Goal: Information Seeking & Learning: Find specific fact

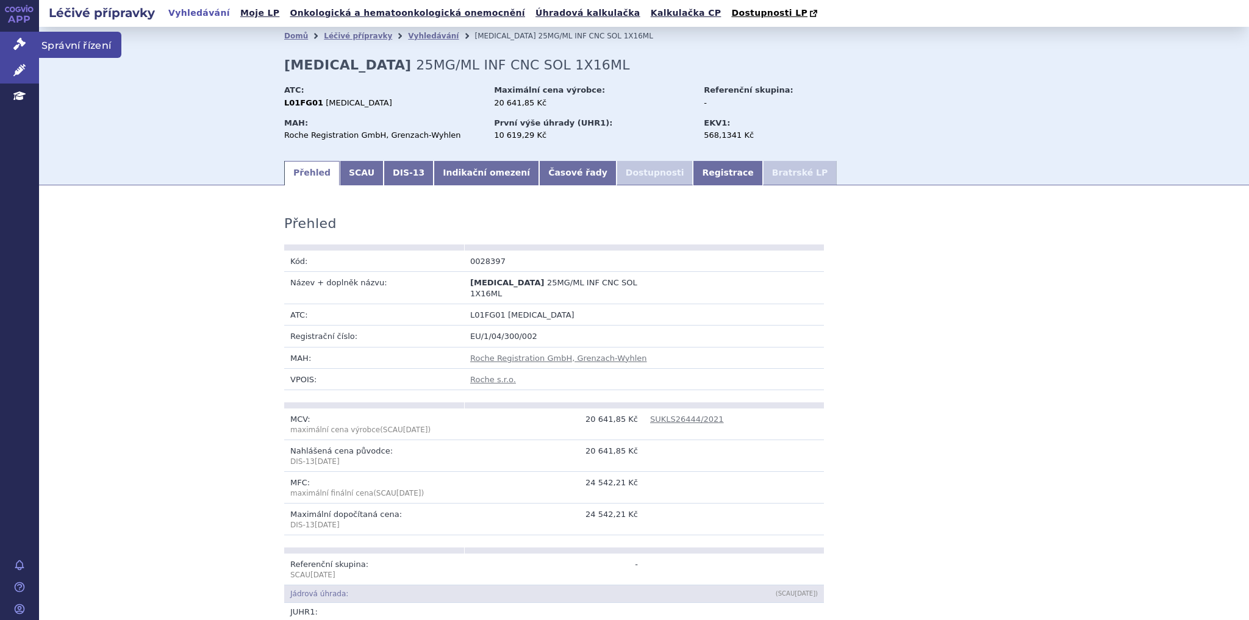
click at [25, 48] on icon at bounding box center [19, 44] width 12 height 12
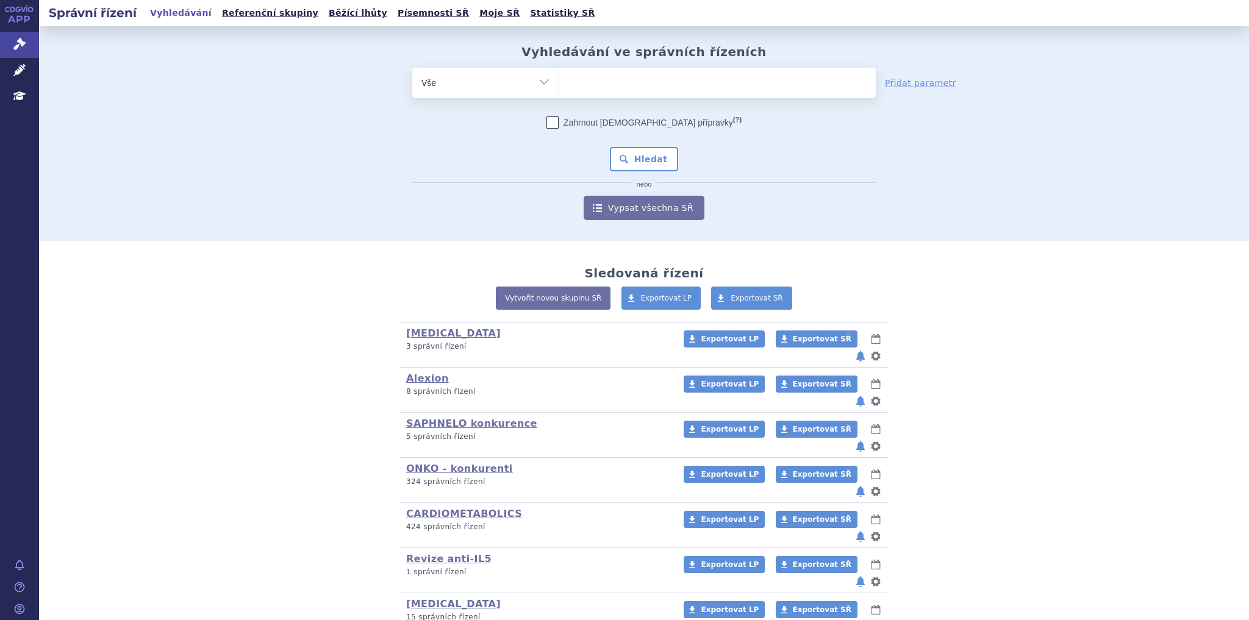
click at [617, 78] on ul at bounding box center [717, 81] width 316 height 26
click at [559, 78] on select at bounding box center [559, 82] width 1 height 30
click at [611, 79] on ul at bounding box center [717, 81] width 316 height 26
click at [559, 79] on select at bounding box center [559, 82] width 1 height 30
click at [611, 79] on ul at bounding box center [717, 81] width 316 height 26
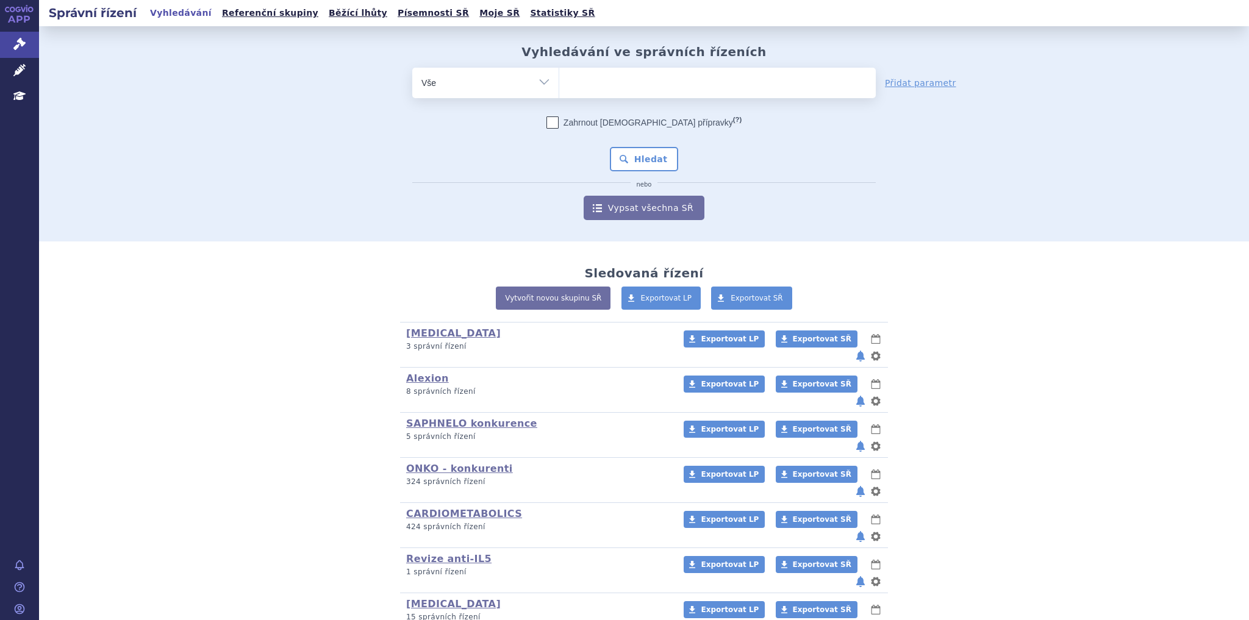
click at [559, 79] on select at bounding box center [559, 82] width 1 height 30
click at [570, 79] on input "search" at bounding box center [571, 81] width 7 height 15
type input "te"
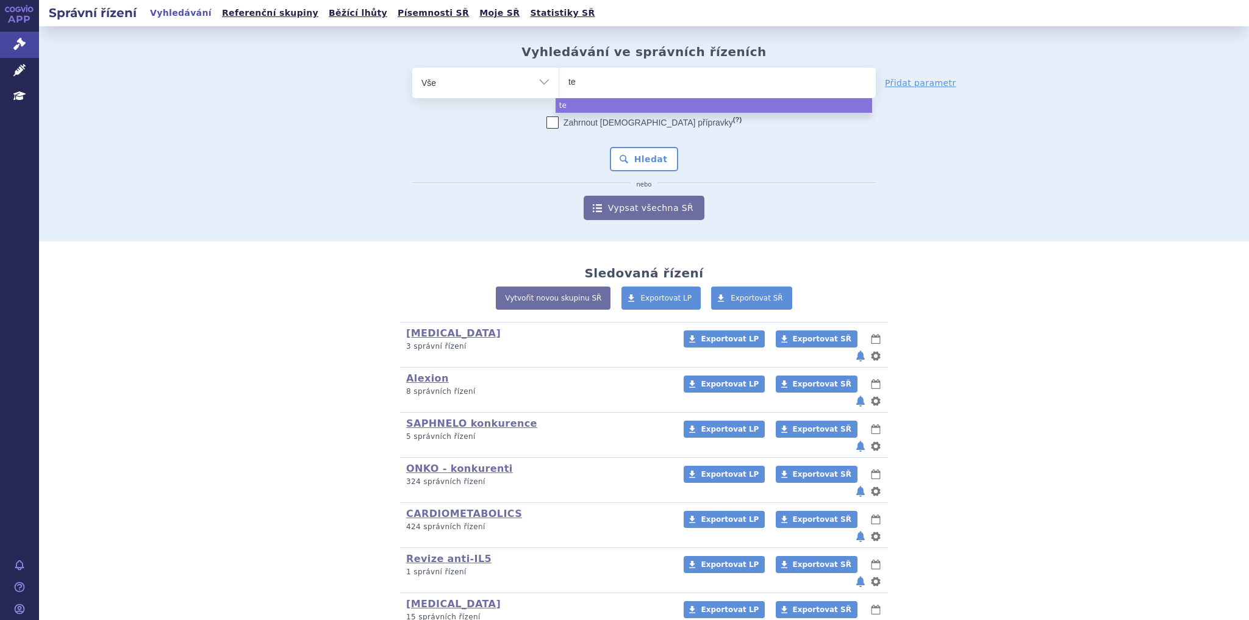
type input "tez"
type input "tezs"
type input "tezspir"
type input "tezspire"
select select "tezspire"
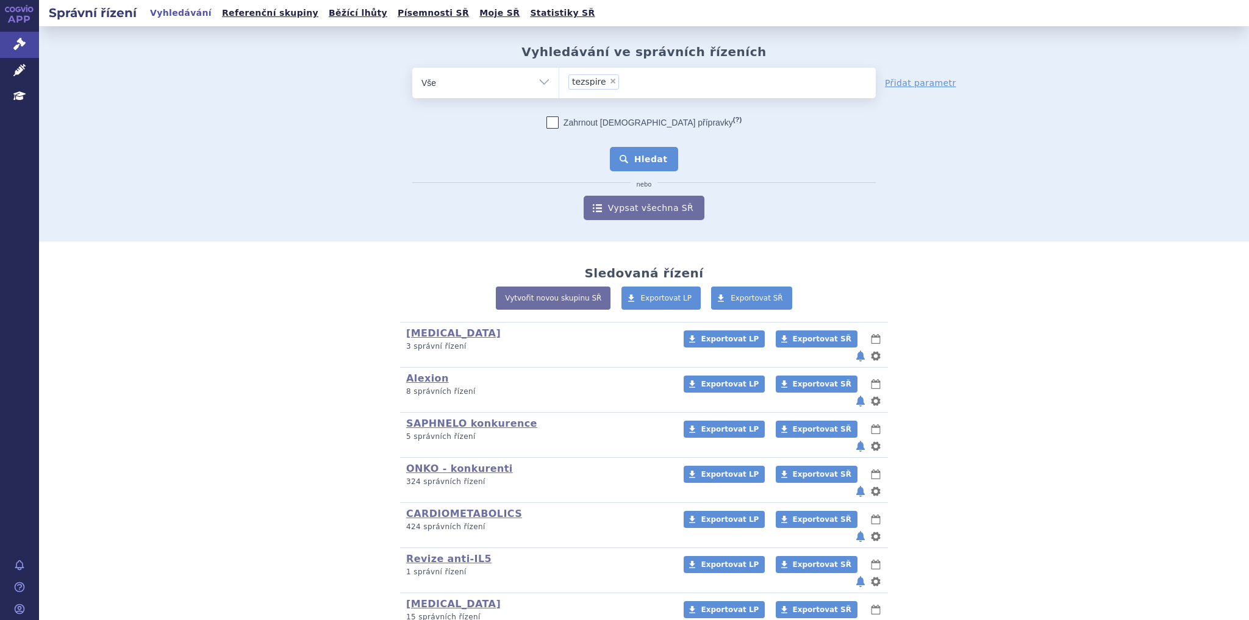
click at [629, 156] on button "Hledat" at bounding box center [644, 159] width 69 height 24
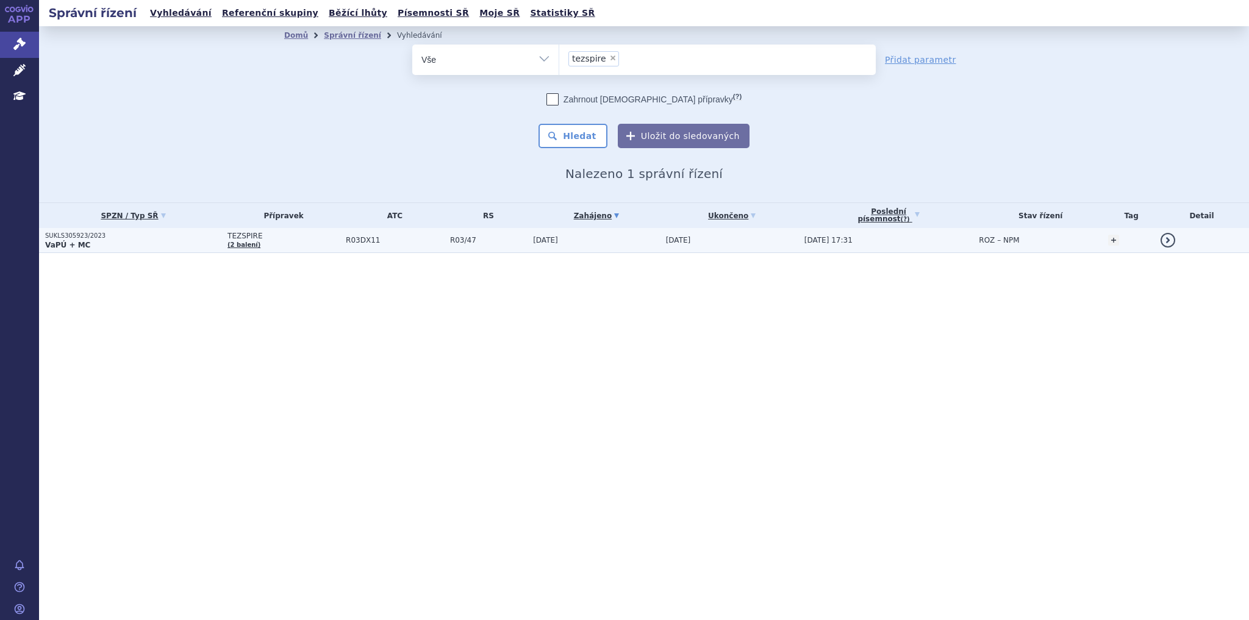
click at [383, 232] on td "R03DX11" at bounding box center [392, 240] width 104 height 25
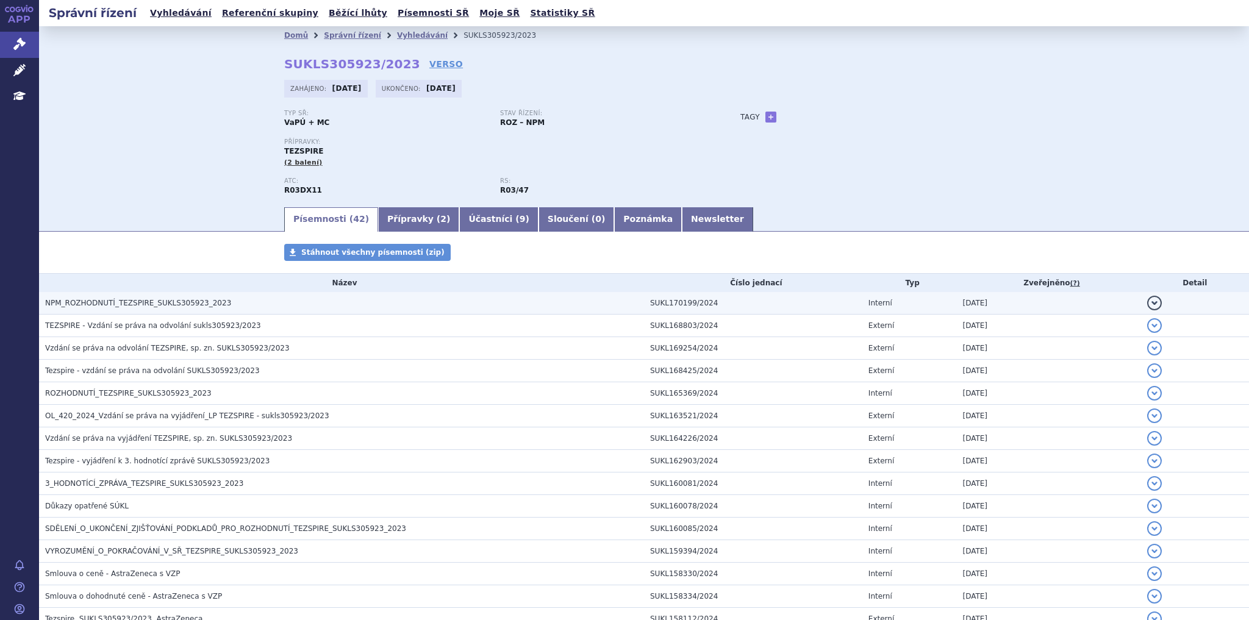
click at [176, 302] on span "NPM_ROZHODNUTÍ_TEZSPIRE_SUKLS305923_2023" at bounding box center [138, 303] width 186 height 9
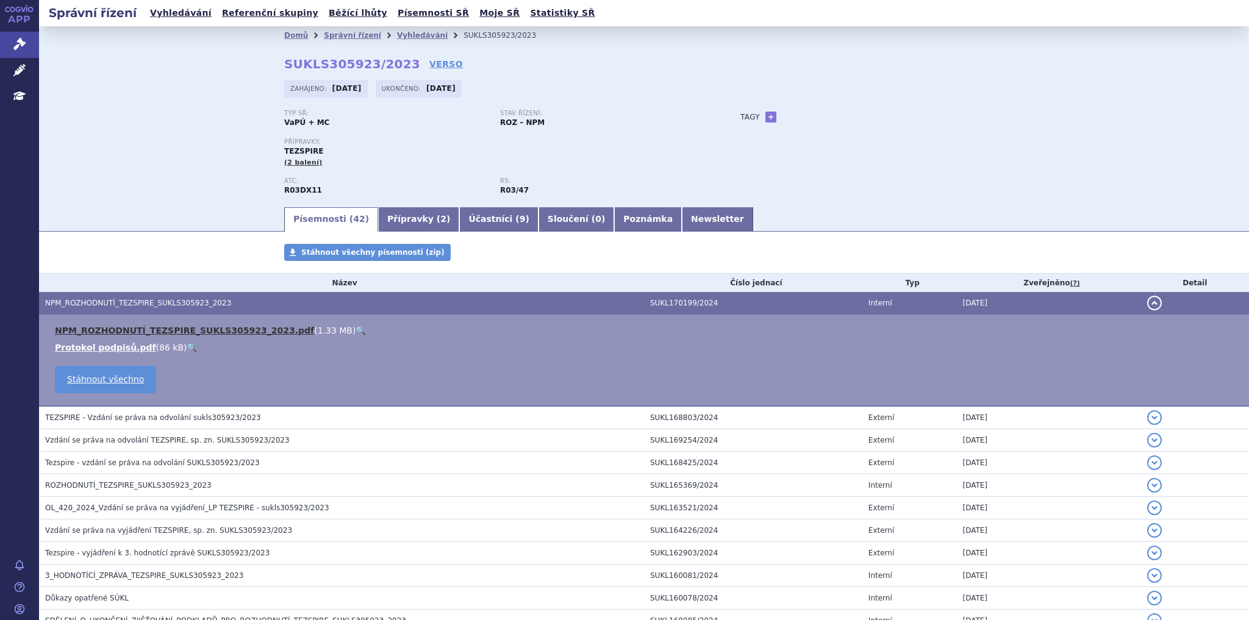
click at [241, 331] on link "NPM_ROZHODNUTÍ_TEZSPIRE_SUKLS305923_2023.pdf" at bounding box center [184, 331] width 259 height 10
click at [232, 74] on div "Domů Správní řízení Vyhledávání SUKLS305923/2023 SUKLS305923/2023 VERSO Zahájen…" at bounding box center [644, 115] width 1210 height 179
click at [19, 45] on icon at bounding box center [19, 44] width 12 height 12
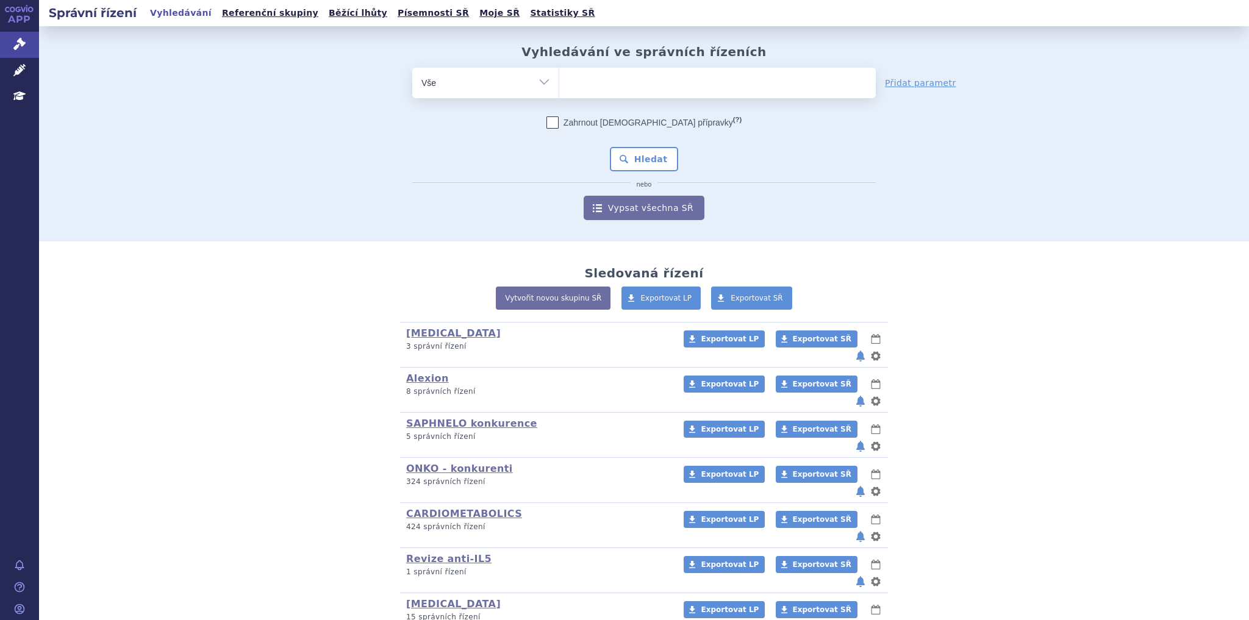
click at [576, 83] on ul at bounding box center [717, 81] width 316 height 26
click at [559, 83] on select at bounding box center [559, 82] width 1 height 30
click at [581, 79] on ul at bounding box center [717, 81] width 316 height 26
click at [559, 79] on select at bounding box center [559, 82] width 1 height 30
type input "fa"
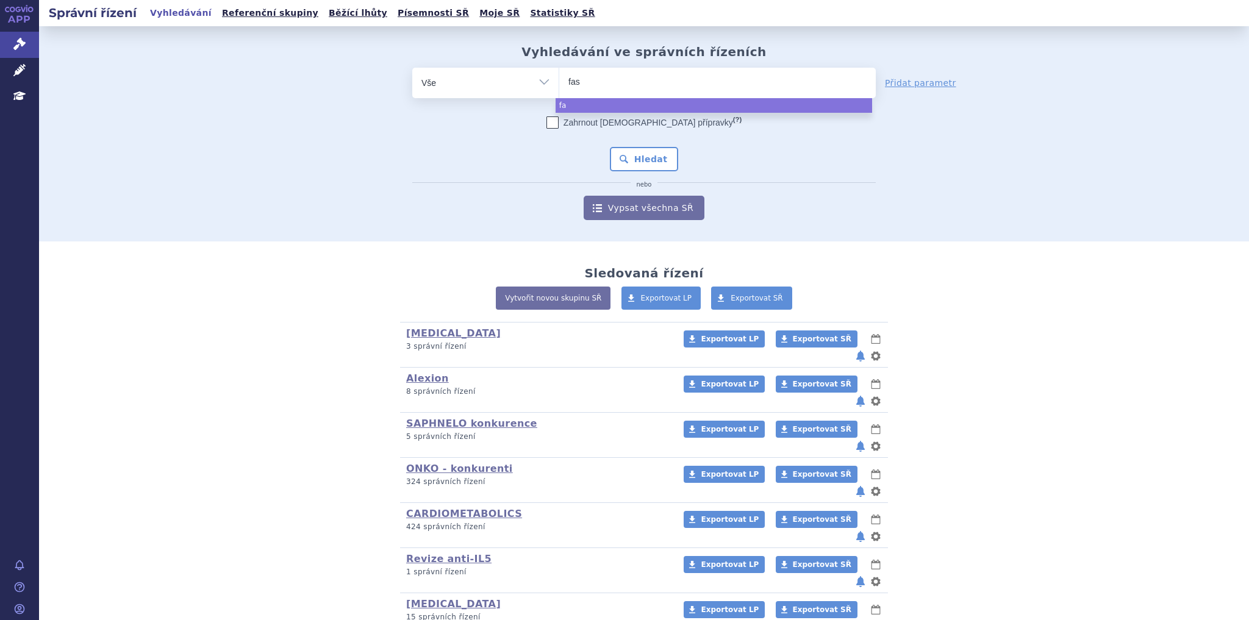
type input "fase"
type input "[MEDICAL_DATA]"
select select "[MEDICAL_DATA]"
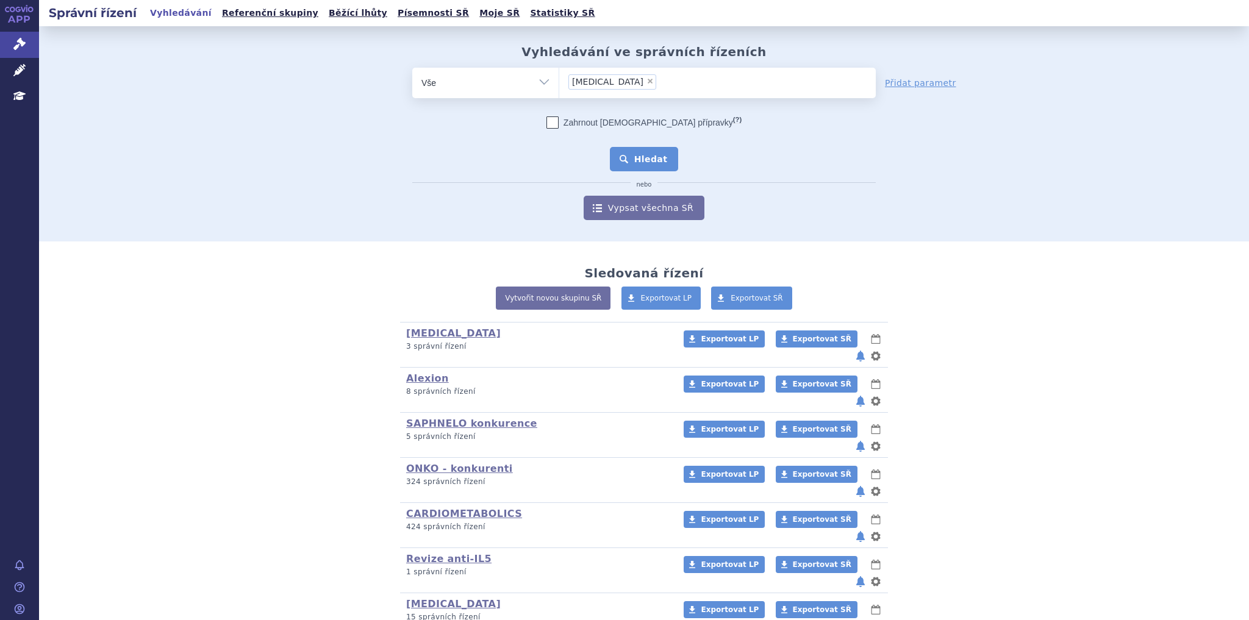
click at [628, 155] on button "Hledat" at bounding box center [644, 159] width 69 height 24
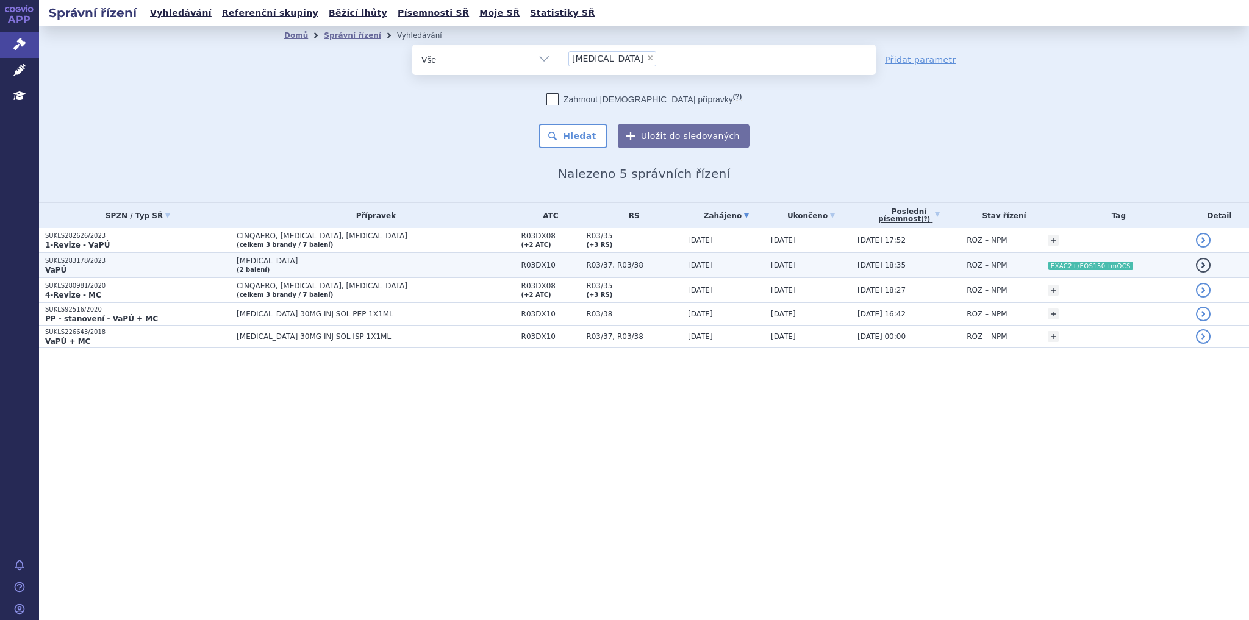
click at [524, 266] on span "R03DX10" at bounding box center [550, 265] width 59 height 9
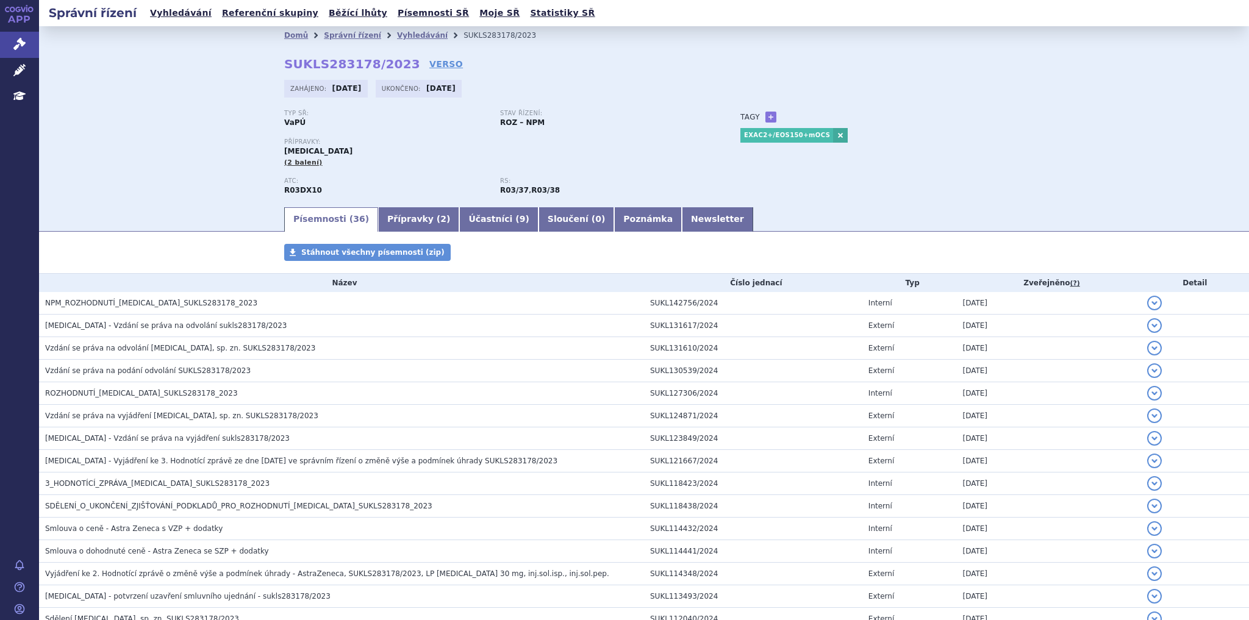
click at [150, 303] on span "NPM_ROZHODNUTÍ_[MEDICAL_DATA]_SUKLS283178_2023" at bounding box center [151, 303] width 212 height 9
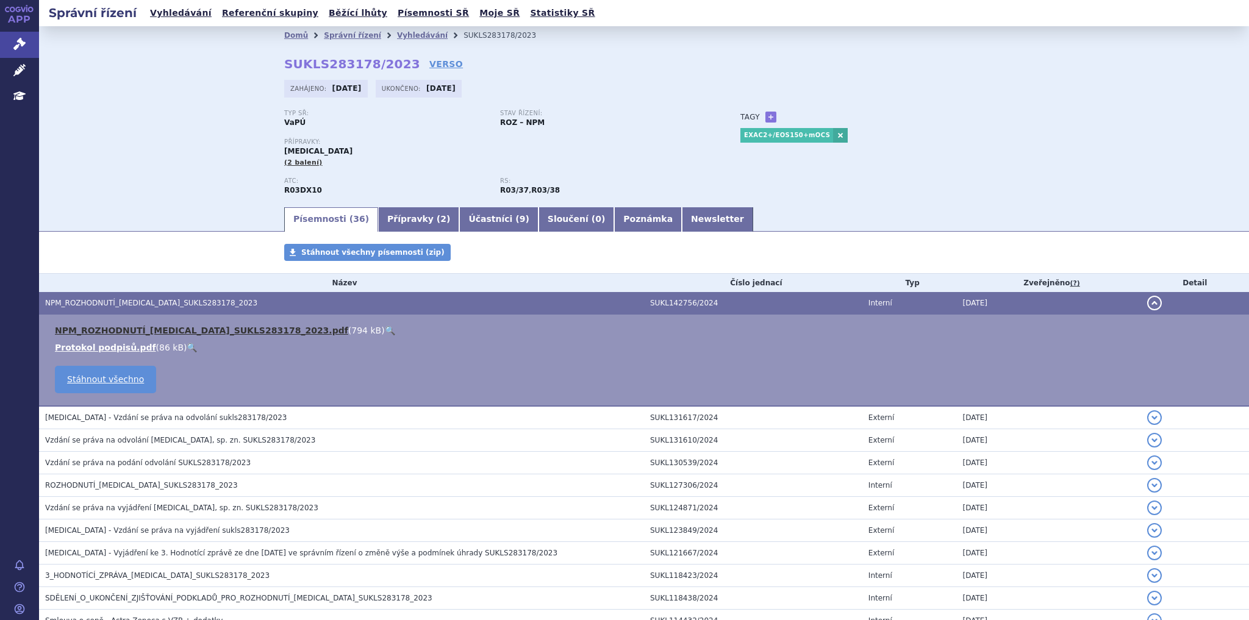
click at [241, 333] on link "NPM_ROZHODNUTÍ_[MEDICAL_DATA]_SUKLS283178_2023.pdf" at bounding box center [201, 331] width 293 height 10
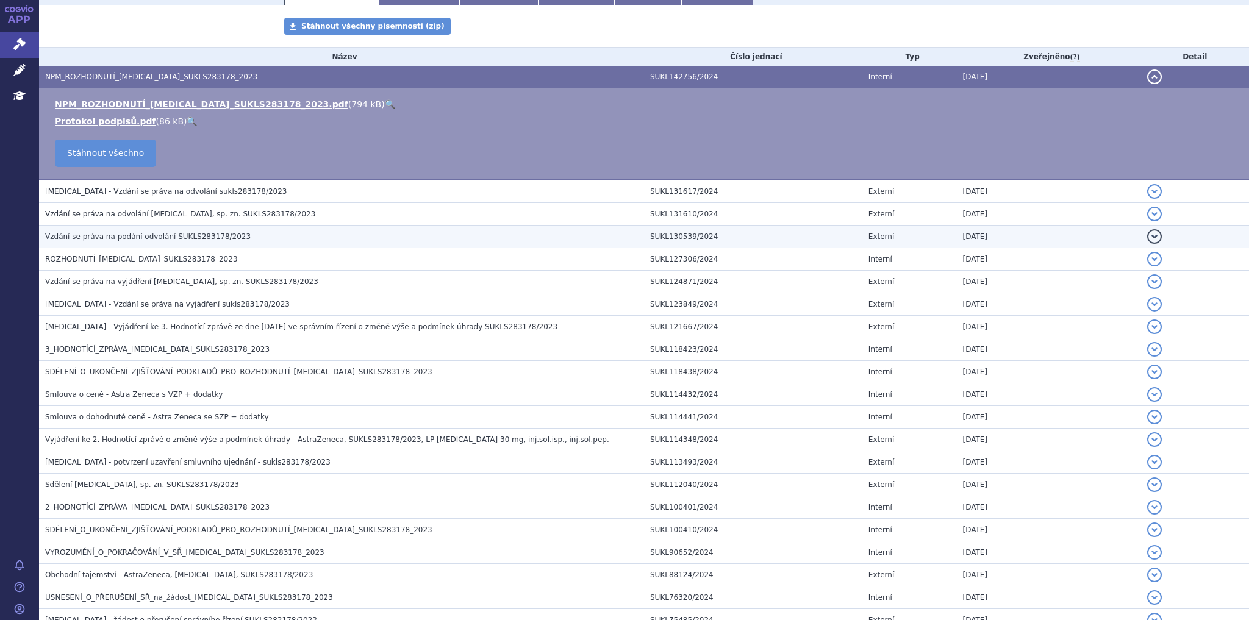
scroll to position [227, 0]
